Goal: Task Accomplishment & Management: Use online tool/utility

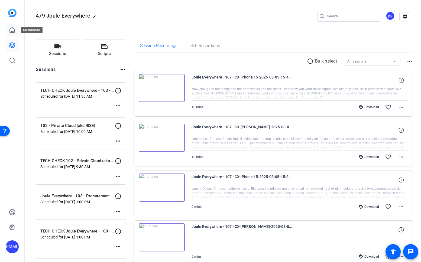
click at [14, 25] on link at bounding box center [12, 30] width 13 height 13
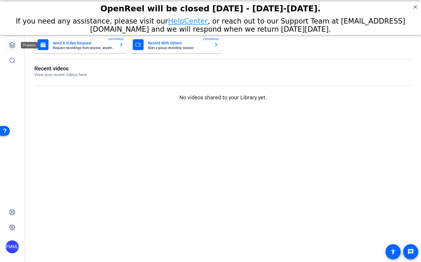
click at [15, 48] on link at bounding box center [12, 45] width 13 height 13
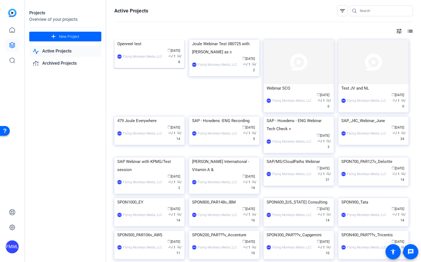
click at [156, 40] on img at bounding box center [149, 40] width 70 height 0
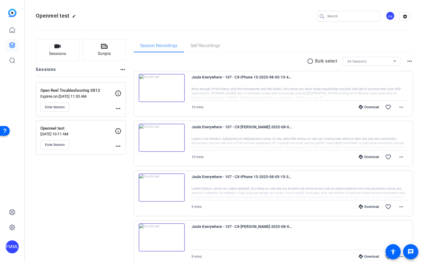
click at [239, 63] on div "radio_button_unchecked Bulk select All Sessions more_horiz" at bounding box center [272, 61] width 279 height 9
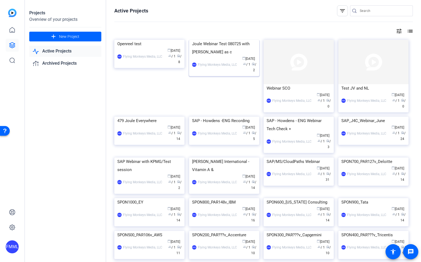
click at [214, 40] on img at bounding box center [224, 40] width 70 height 0
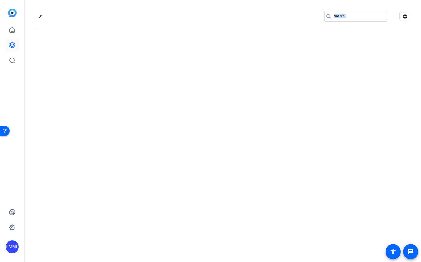
click at [214, 66] on div "edit settings" at bounding box center [223, 131] width 396 height 262
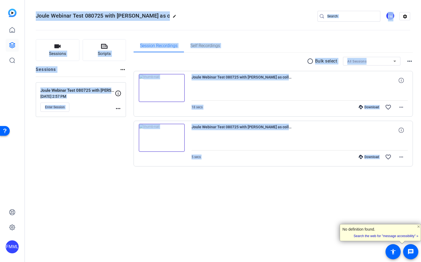
click at [90, 195] on div "Joule Webinar Test 080725 with Jess as c edit FM settings Sessions Scripts Sess…" at bounding box center [223, 131] width 396 height 262
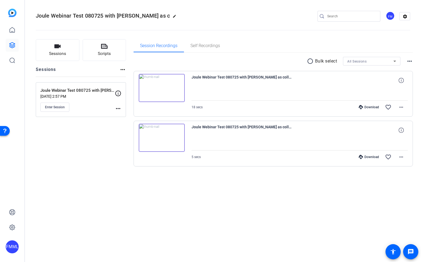
click at [80, 155] on div "Sessions Scripts Sessions more_horiz Joule Webinar Test 080725 with Jess as col…" at bounding box center [81, 111] width 90 height 145
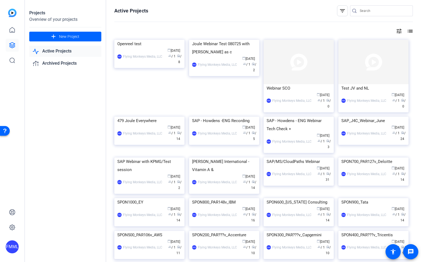
click at [46, 50] on link "Active Projects" at bounding box center [65, 51] width 72 height 11
click at [298, 67] on img at bounding box center [298, 62] width 70 height 44
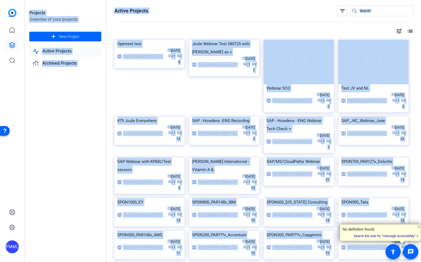
click at [66, 153] on div "Projects Overview of your projects add New Project Active Projects Archived Pro…" at bounding box center [65, 131] width 81 height 262
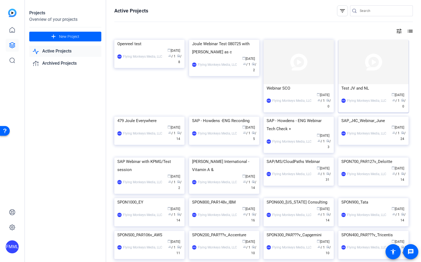
click at [390, 69] on img at bounding box center [373, 62] width 70 height 44
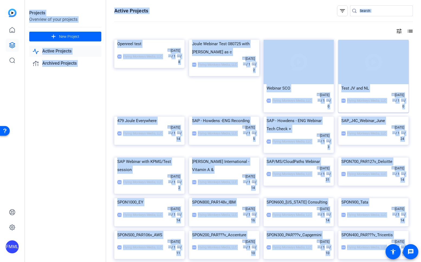
click at [390, 69] on div "Projects Overview of your projects add New Project Active Projects Archived Pro…" at bounding box center [223, 131] width 396 height 262
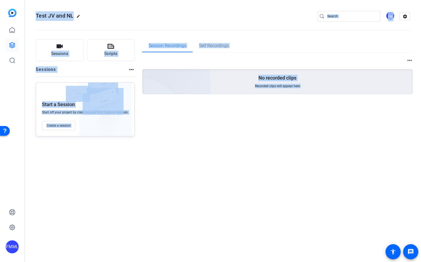
click at [127, 162] on div "Test JV and NL edit FM settings Sessions Scripts Sessions more_horiz Start a Se…" at bounding box center [223, 131] width 396 height 262
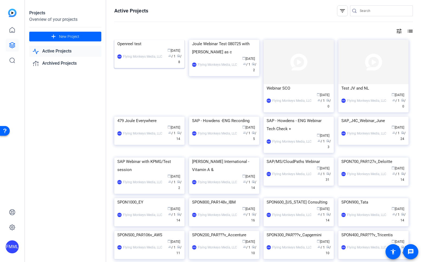
click at [146, 40] on img at bounding box center [149, 40] width 70 height 0
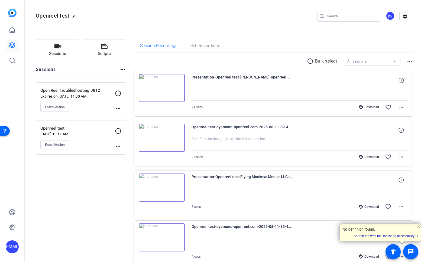
click at [44, 187] on div "Sessions Scripts Sessions more_horiz Open Reel Troubleshooting 0812 Expires on …" at bounding box center [81, 260] width 90 height 443
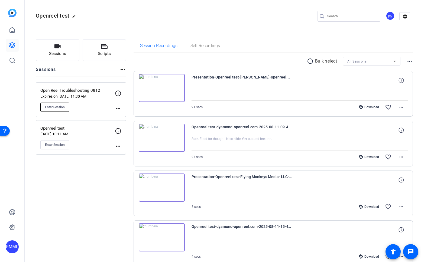
click at [54, 108] on span "Enter Session" at bounding box center [55, 107] width 20 height 4
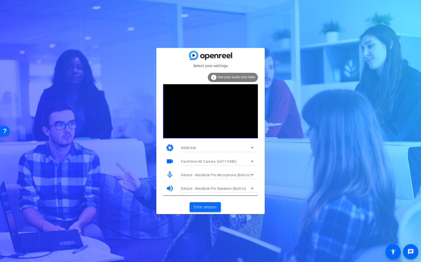
click at [217, 205] on span at bounding box center [204, 207] width 31 height 13
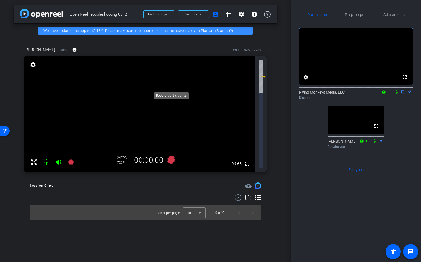
click at [171, 156] on icon at bounding box center [171, 160] width 8 height 8
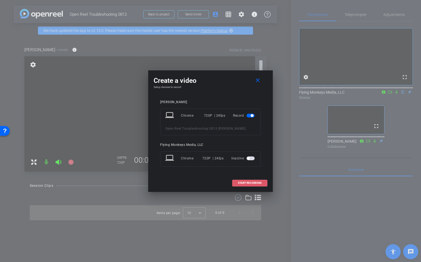
click at [248, 184] on span "START RECORDING" at bounding box center [250, 183] width 24 height 3
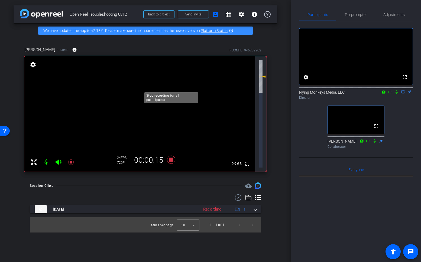
click at [171, 156] on icon at bounding box center [171, 160] width 8 height 8
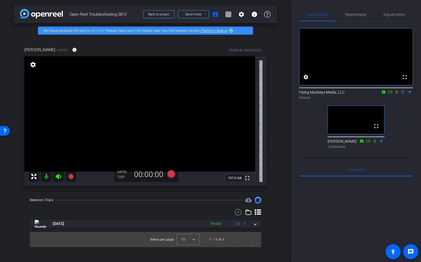
click at [374, 143] on icon at bounding box center [374, 141] width 4 height 4
click at [368, 143] on icon at bounding box center [368, 141] width 4 height 4
click at [367, 143] on icon at bounding box center [368, 141] width 4 height 4
click at [374, 143] on icon at bounding box center [374, 141] width 3 height 4
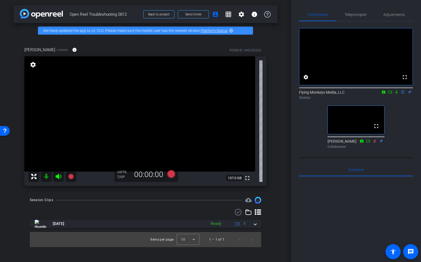
click at [396, 131] on div "fullscreen settings Flying Monkeys Media, LLC flip Director fullscreen [PERSON_…" at bounding box center [356, 85] width 114 height 129
click at [374, 143] on icon at bounding box center [374, 141] width 4 height 4
click at [391, 136] on div "fullscreen settings Flying Monkeys Media, LLC flip Director fullscreen [PERSON_…" at bounding box center [356, 85] width 114 height 129
click at [375, 143] on icon at bounding box center [374, 141] width 4 height 4
click at [397, 151] on div "fullscreen settings Flying Monkeys Media, LLC flip Director fullscreen [PERSON_…" at bounding box center [356, 85] width 114 height 129
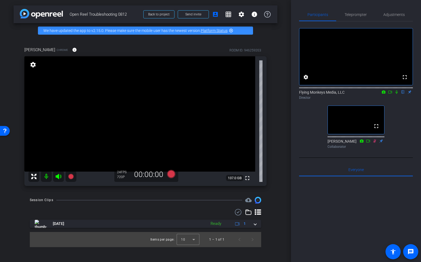
click at [302, 145] on div "fullscreen settings Flying Monkeys Media, LLC flip Director fullscreen [PERSON_…" at bounding box center [356, 85] width 114 height 129
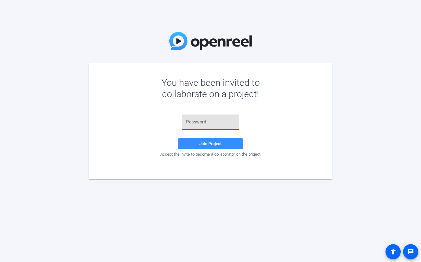
click at [204, 124] on input "text" at bounding box center [210, 122] width 49 height 6
paste input "0i_b't"
type input "0i_b't"
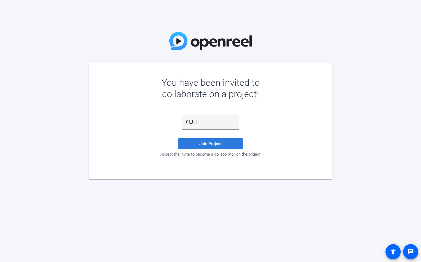
click at [206, 143] on span "Join Project" at bounding box center [210, 143] width 22 height 5
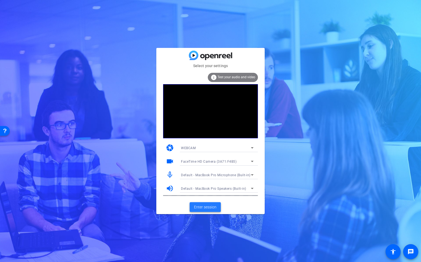
click at [205, 202] on span at bounding box center [204, 207] width 31 height 13
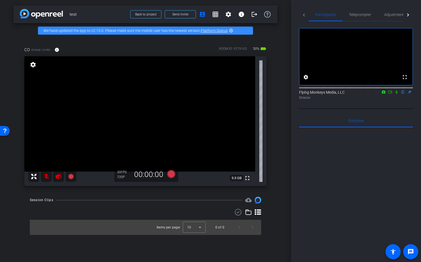
click at [397, 94] on icon at bounding box center [396, 92] width 4 height 4
click at [396, 94] on icon at bounding box center [396, 92] width 2 height 4
click at [397, 94] on icon at bounding box center [396, 92] width 4 height 4
